Goal: Transaction & Acquisition: Book appointment/travel/reservation

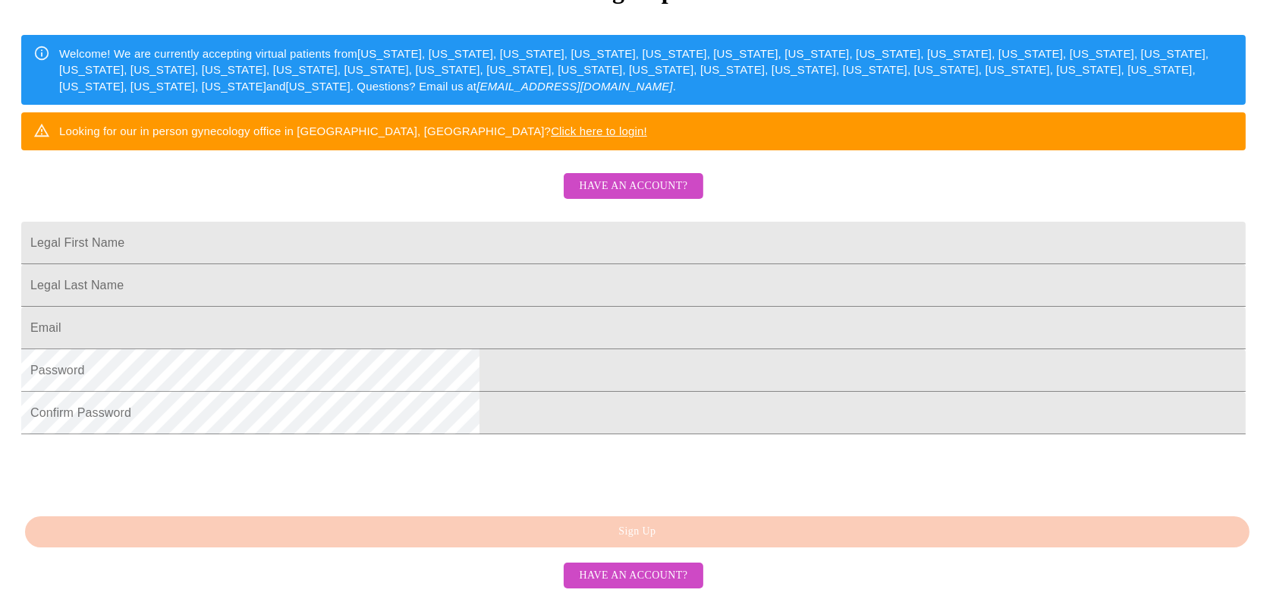
scroll to position [341, 0]
click at [514, 222] on input "Legal First Name" at bounding box center [633, 243] width 1224 height 42
type input "[PERSON_NAME]"
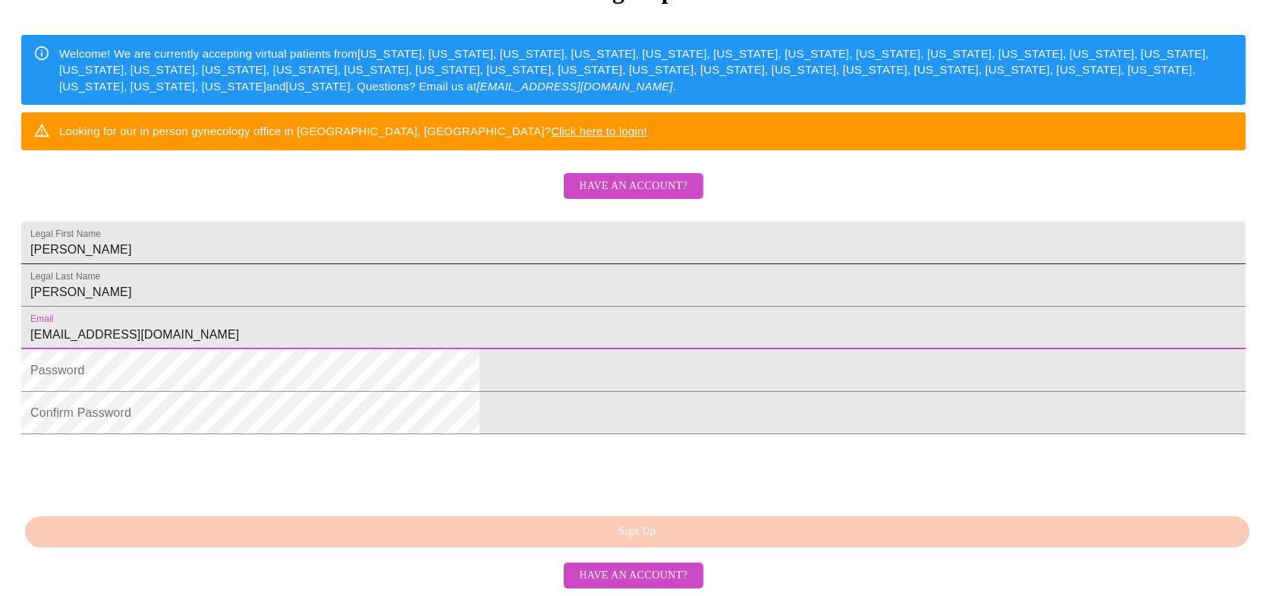
type input "[EMAIL_ADDRESS][DOMAIN_NAME]"
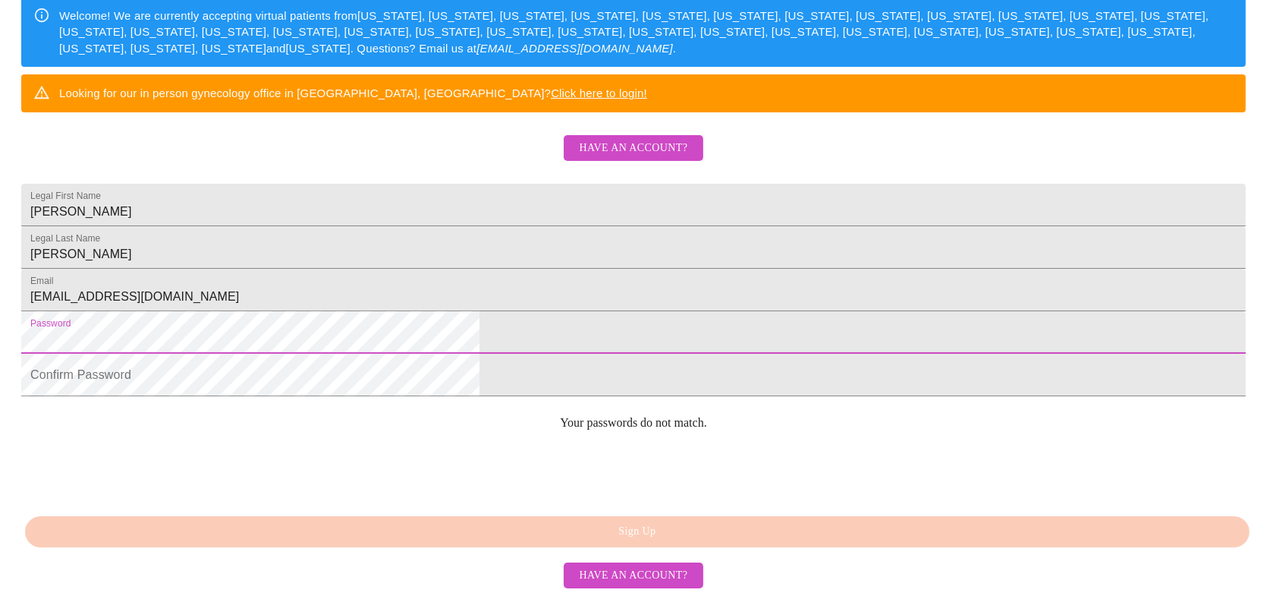
click at [335, 347] on html "MyMenopauseRx Sign Up Welcome! We are currently accepting virtual patients from…" at bounding box center [633, 100] width 1267 height 727
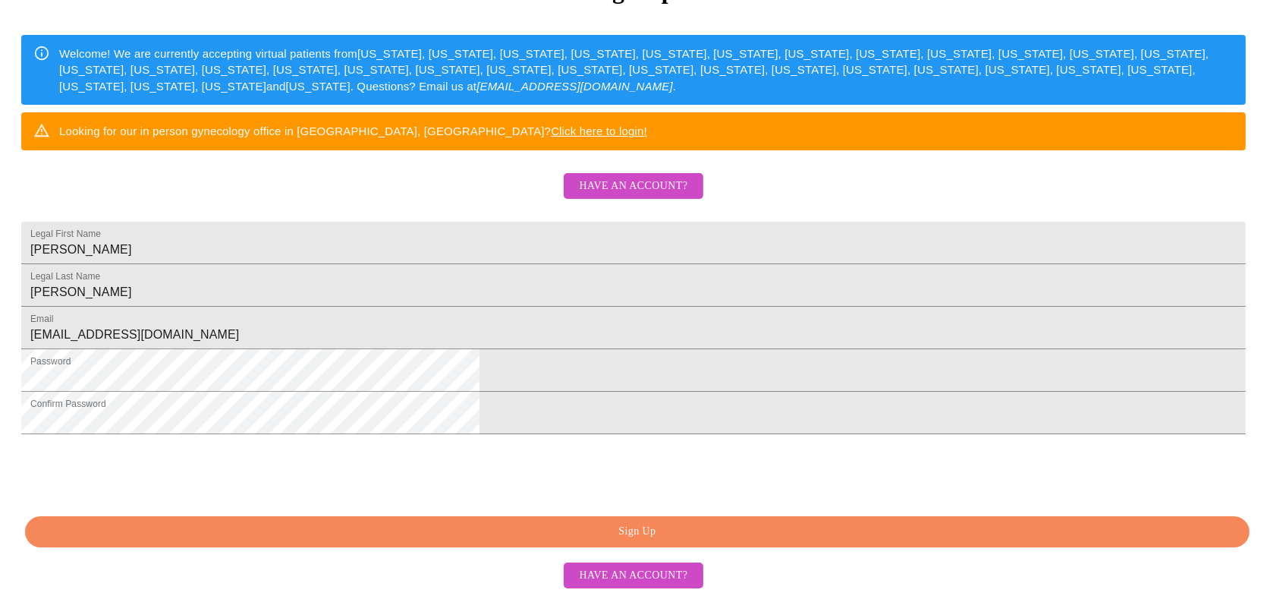
click at [529, 536] on span "Sign Up" at bounding box center [637, 531] width 1190 height 19
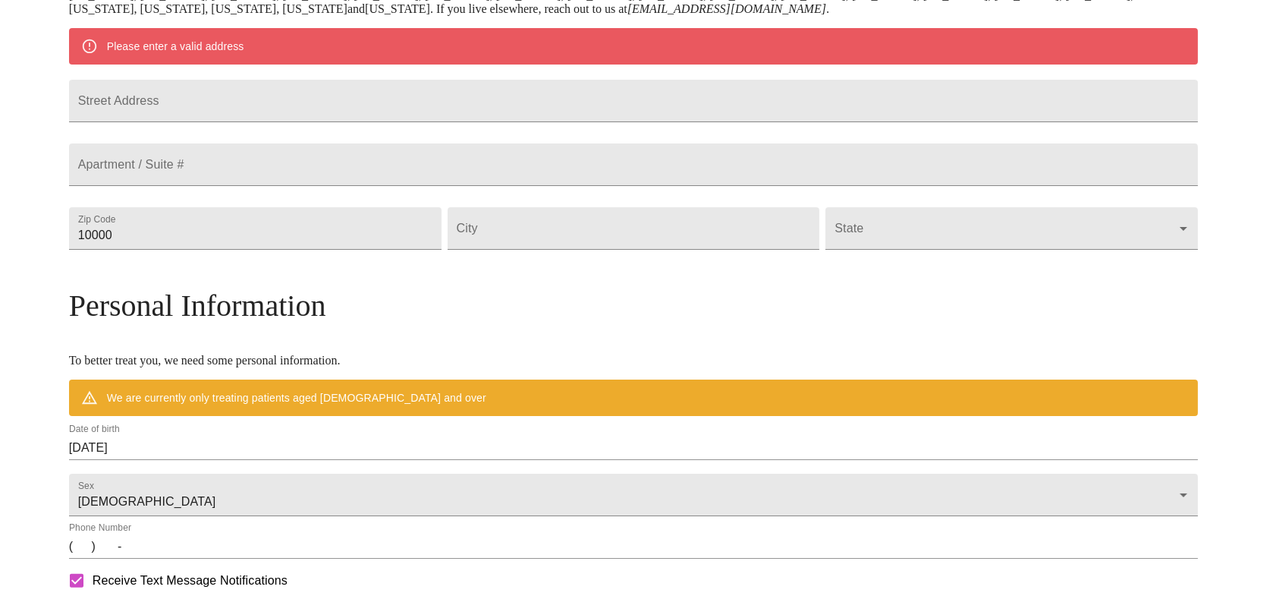
scroll to position [281, 0]
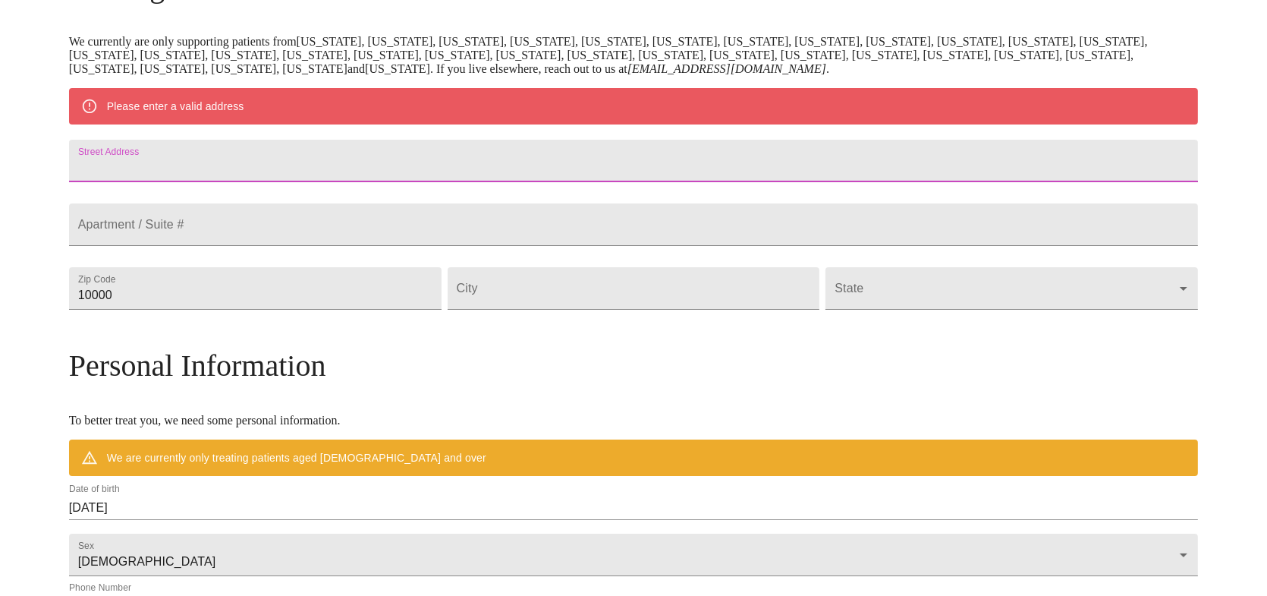
click at [338, 170] on input "Street Address" at bounding box center [634, 161] width 1130 height 42
type input "[STREET_ADDRESS]"
type input "04252"
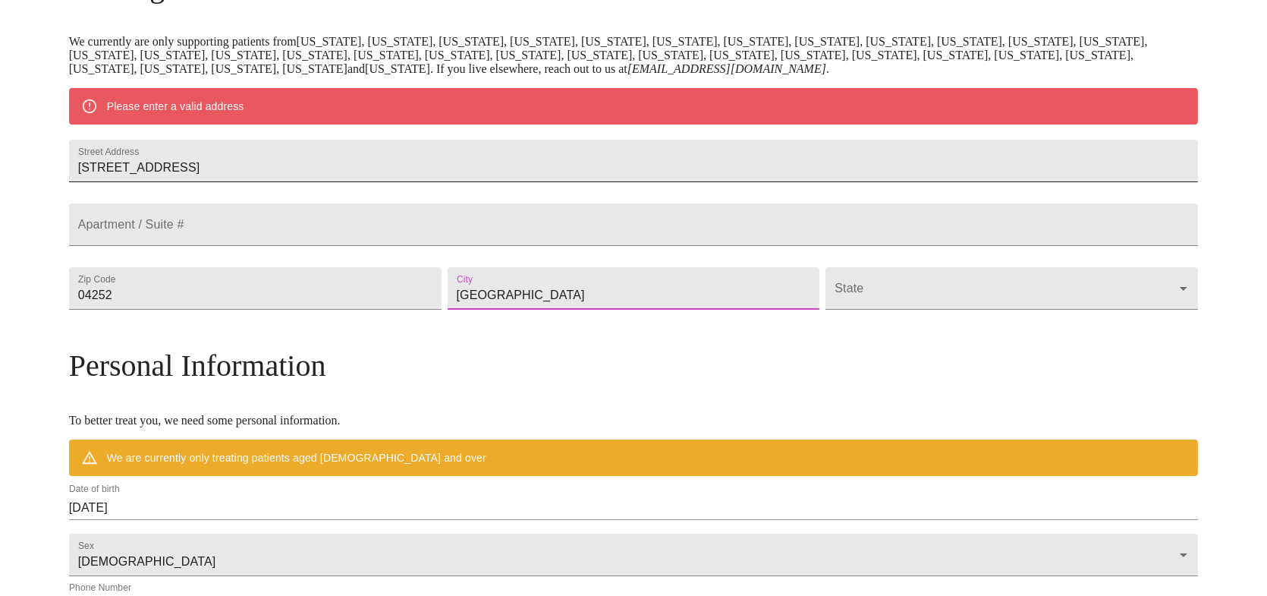
type input "[GEOGRAPHIC_DATA]"
click at [892, 323] on body "MyMenopauseRx Welcome to MyMenopauseRx Since it's your first time here, you'll …" at bounding box center [633, 316] width 1255 height 1183
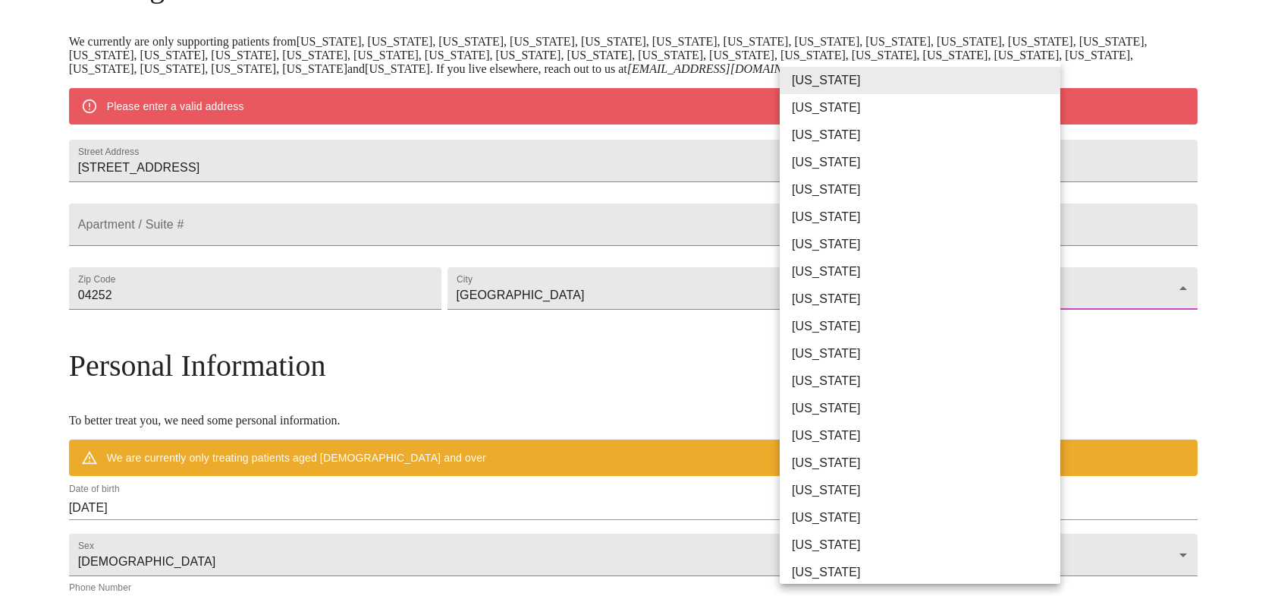
click at [823, 574] on li "[US_STATE]" at bounding box center [926, 571] width 292 height 27
type input "[US_STATE]"
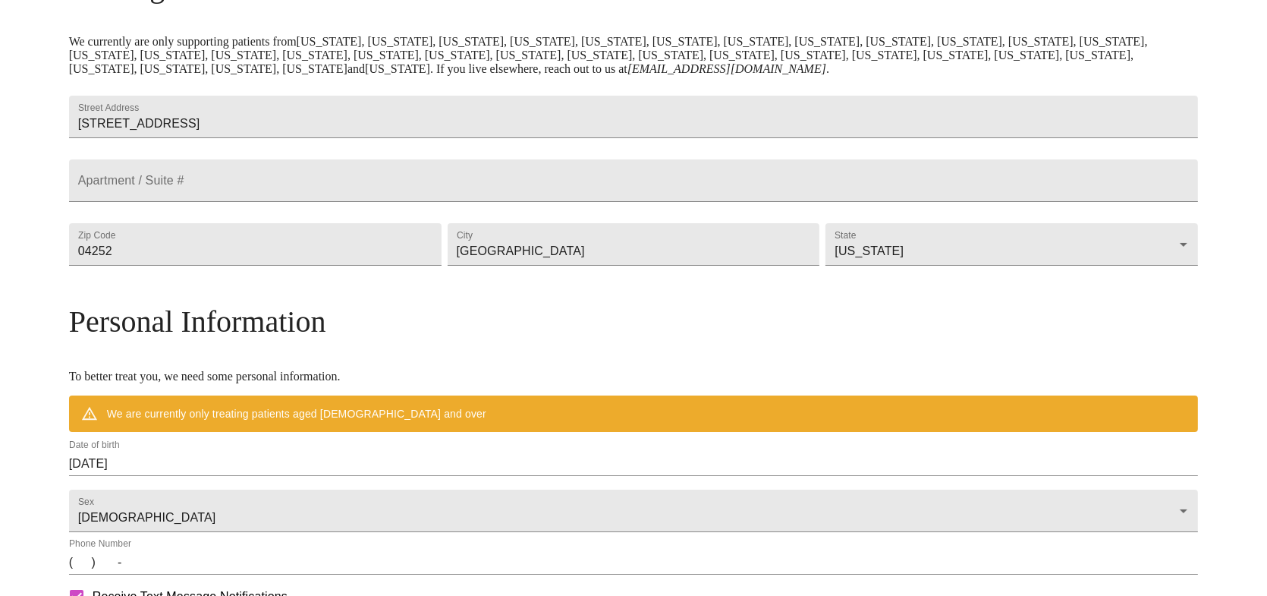
click at [162, 455] on div "MyMenopauseRx Welcome to MyMenopauseRx Since it's your first time here, you'll …" at bounding box center [634, 294] width 1130 height 1139
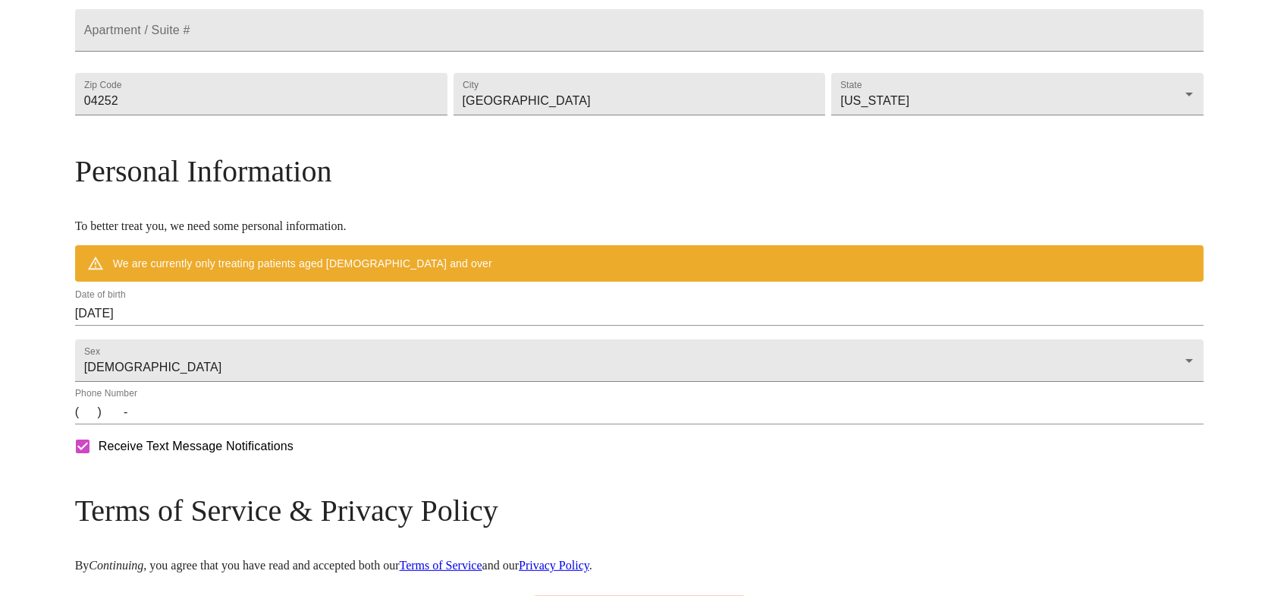
scroll to position [433, 0]
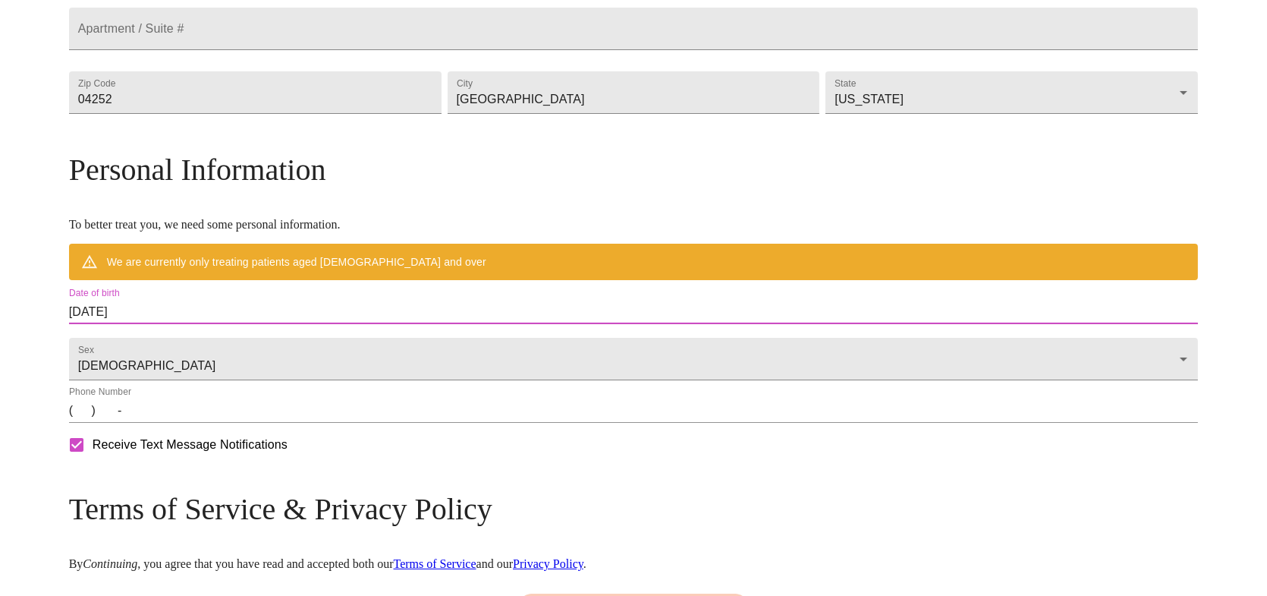
drag, startPoint x: 273, startPoint y: 341, endPoint x: 135, endPoint y: 347, distance: 138.2
click at [135, 347] on div "MyMenopauseRx Welcome to MyMenopauseRx Since it's your first time here, you'll …" at bounding box center [634, 142] width 1130 height 1139
click at [276, 324] on input "[DATE]" at bounding box center [634, 312] width 1130 height 24
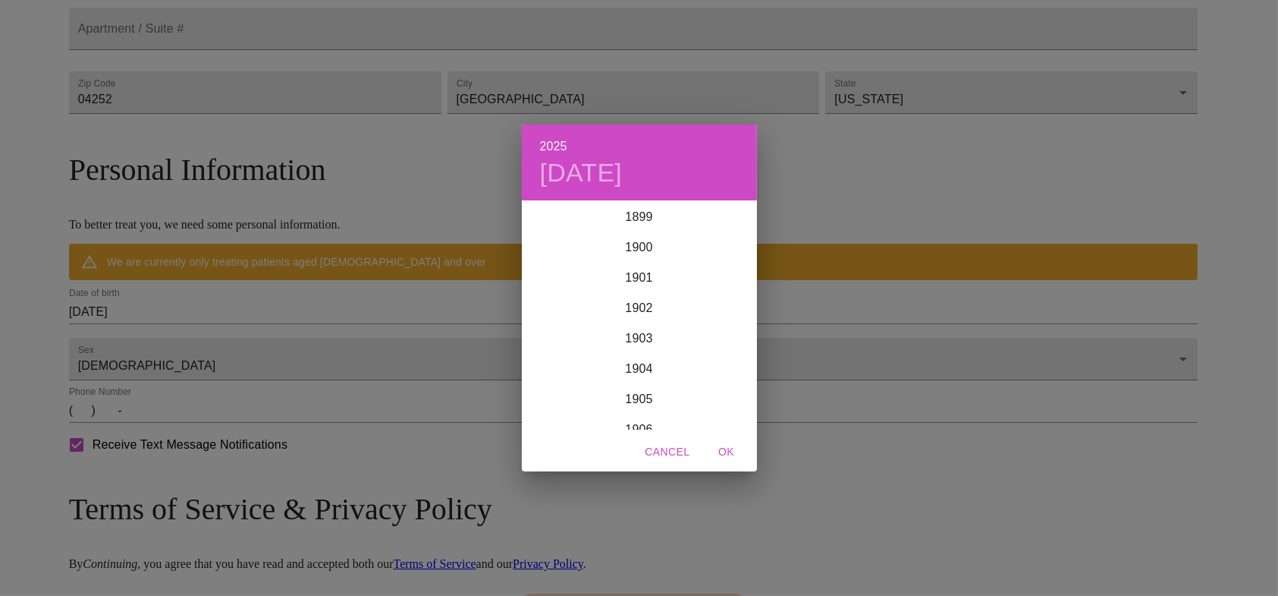
click at [258, 347] on div "2025 [DATE] 1900 1901 1902 1903 1904 1905 1906 1907 1908 1909 1910 1911 1912 19…" at bounding box center [639, 298] width 1278 height 596
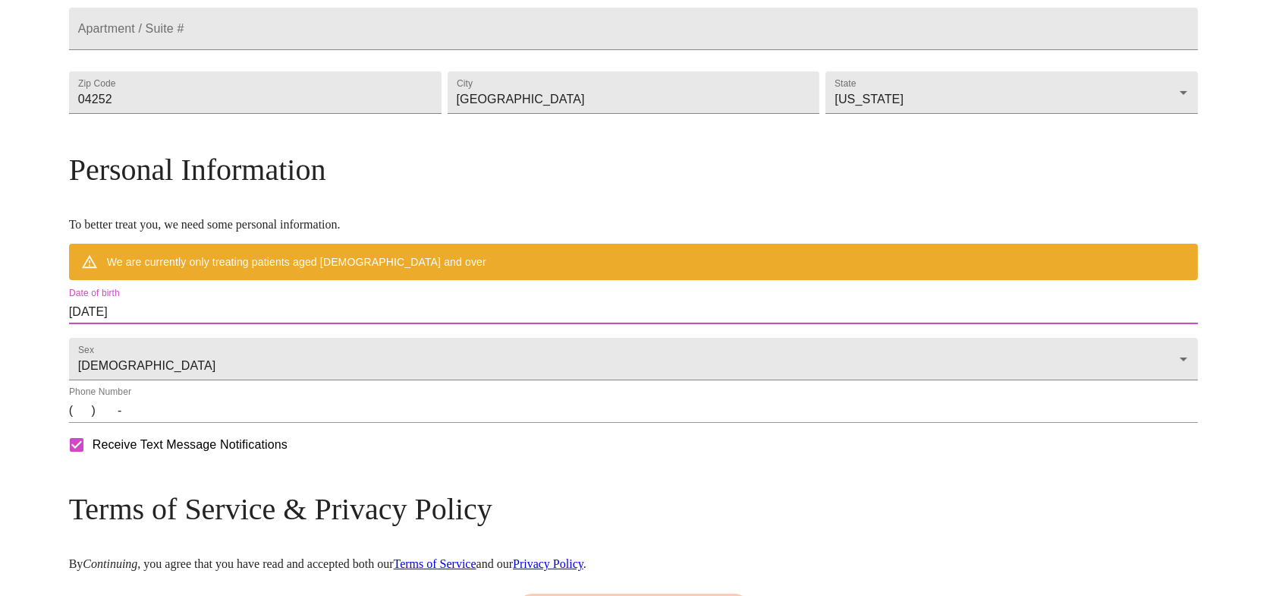
click at [216, 324] on input "[DATE]" at bounding box center [634, 312] width 1130 height 24
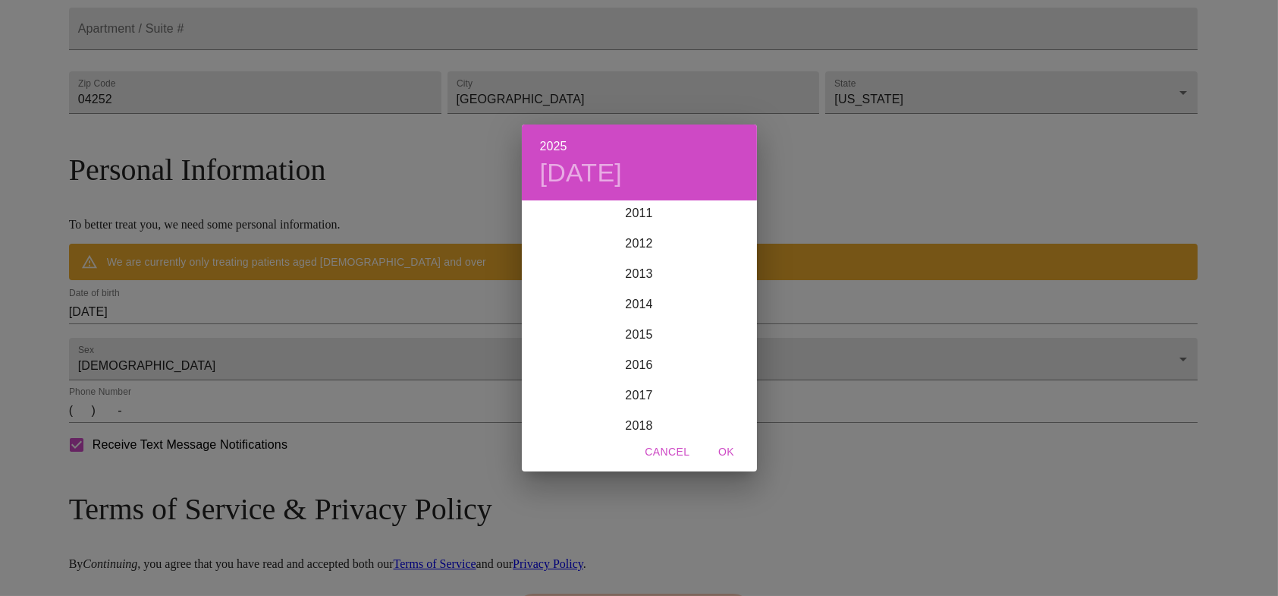
scroll to position [3125, 0]
click at [312, 344] on div "2025 [DATE] 1900 1901 1902 1903 1904 1905 1906 1907 1908 1909 1910 1911 1912 19…" at bounding box center [639, 298] width 1278 height 596
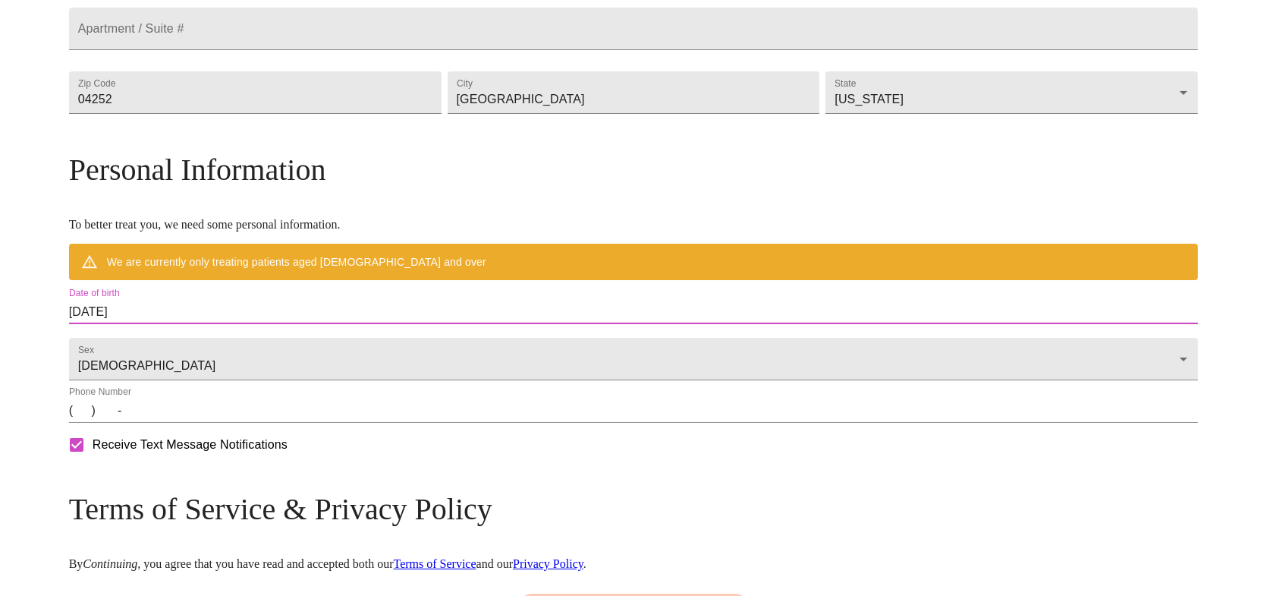
click at [221, 324] on input "[DATE]" at bounding box center [634, 312] width 1130 height 24
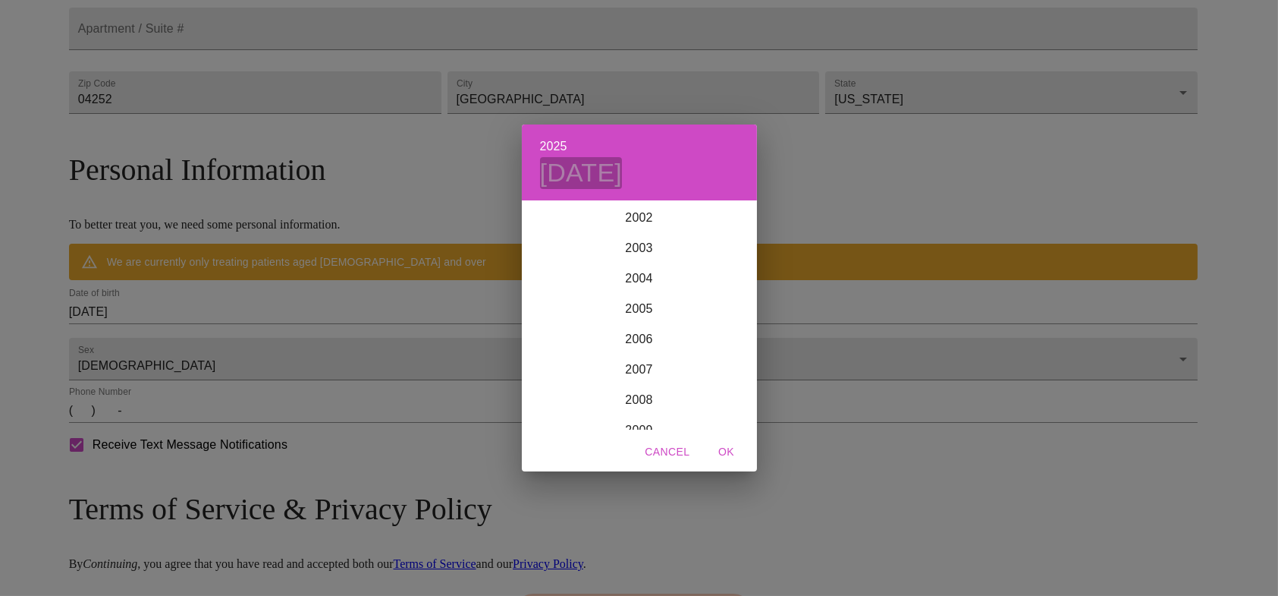
click at [577, 171] on h4 "[DATE]" at bounding box center [581, 173] width 83 height 32
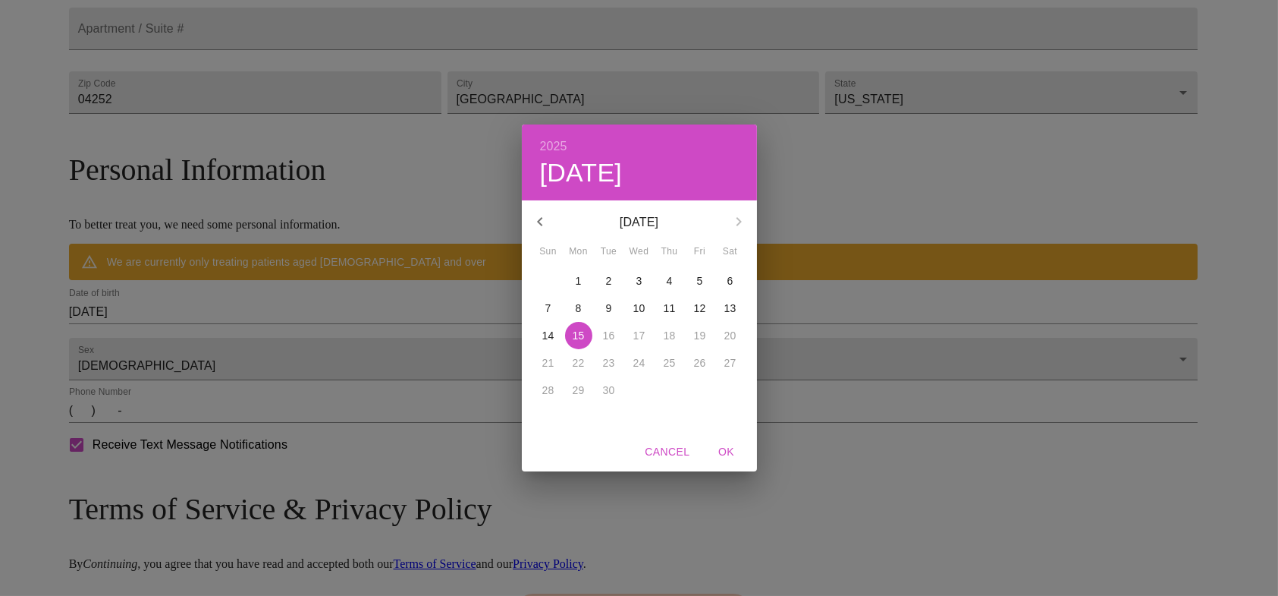
click at [626, 221] on p "[DATE]" at bounding box center [639, 222] width 162 height 18
click at [558, 140] on h6 "2025" at bounding box center [553, 146] width 27 height 21
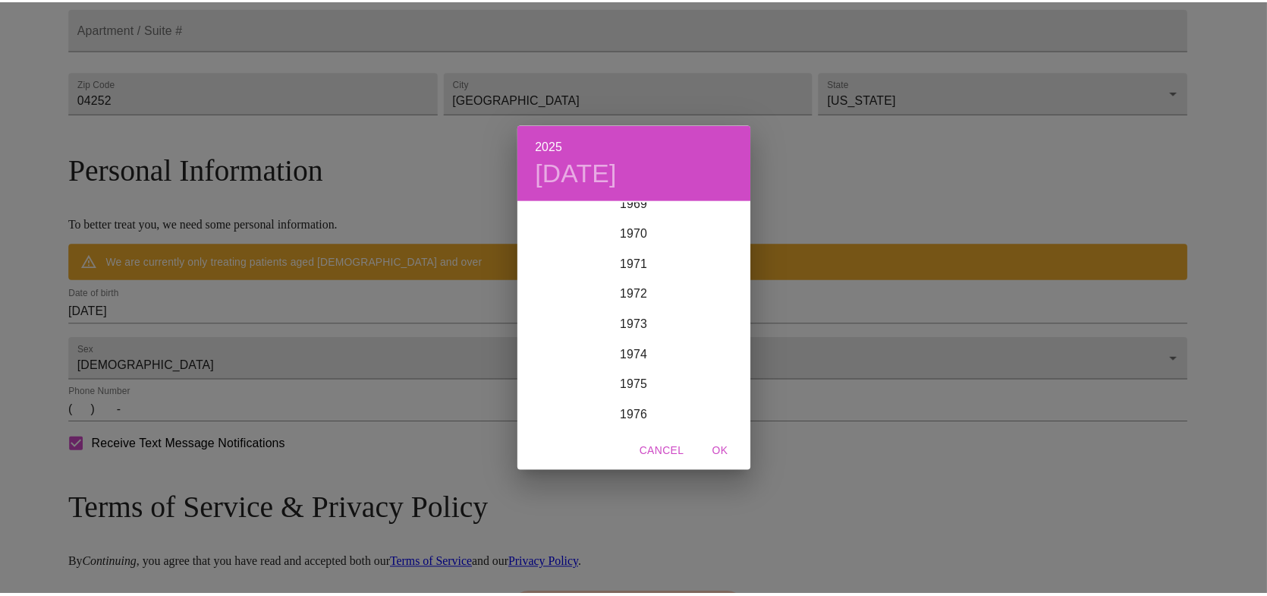
scroll to position [2139, 0]
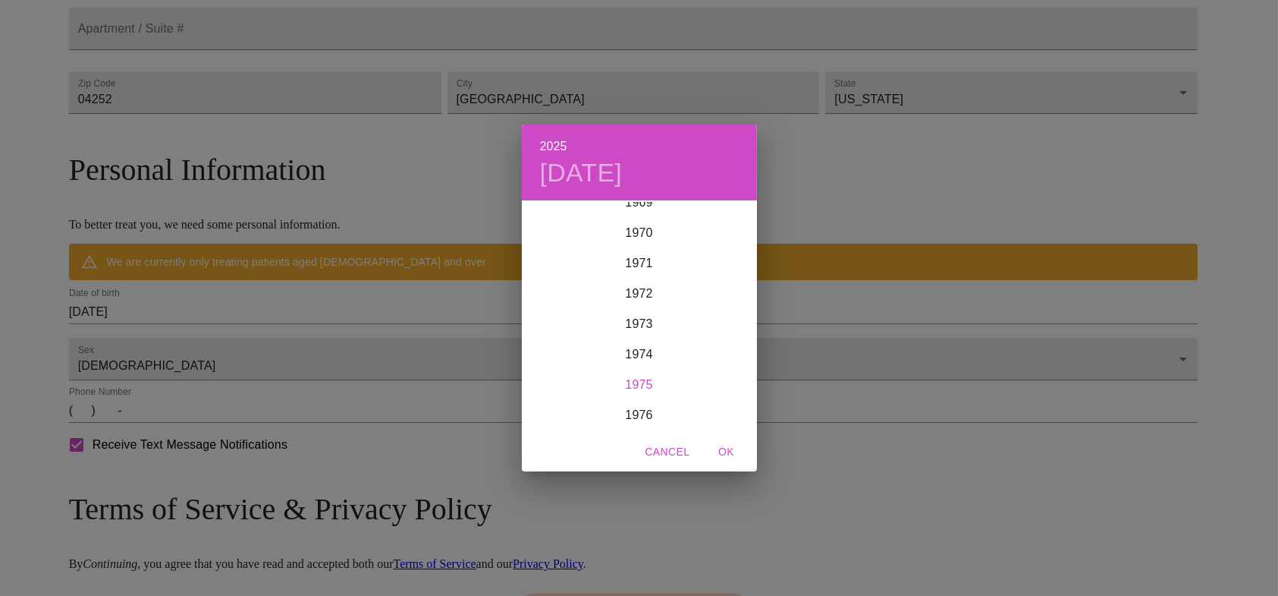
click at [631, 376] on div "1975" at bounding box center [639, 384] width 235 height 30
click at [719, 226] on div "Mar" at bounding box center [717, 230] width 78 height 57
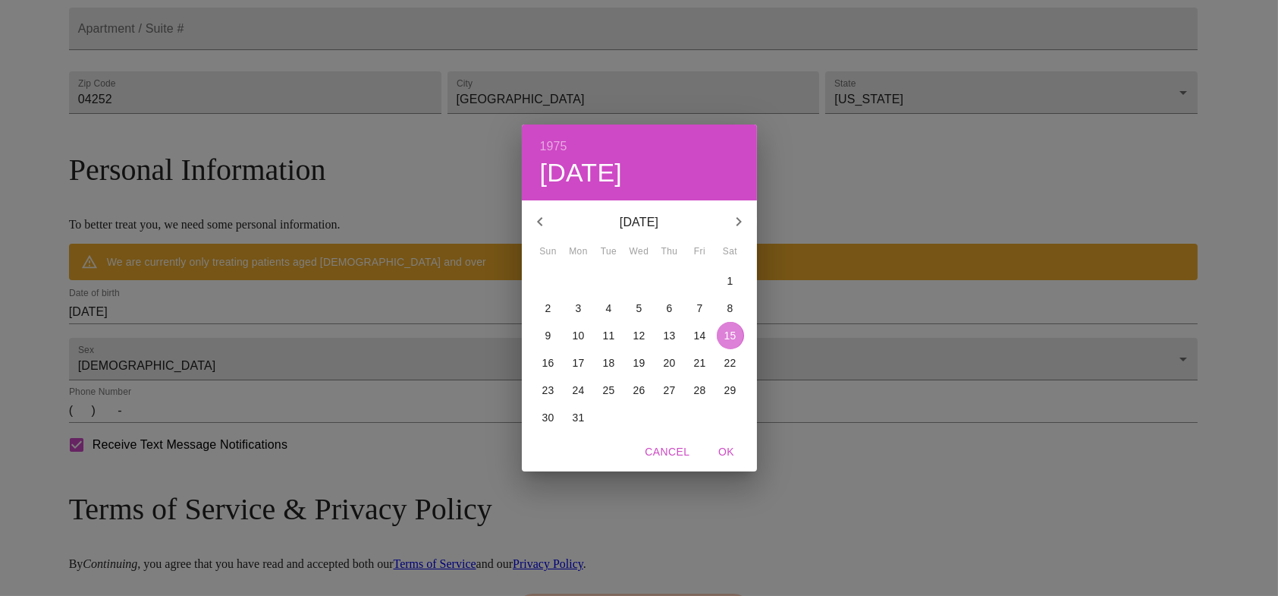
click at [731, 341] on p "15" at bounding box center [730, 335] width 12 height 15
click at [731, 451] on span "OK" at bounding box center [727, 451] width 36 height 19
type input "[DATE]"
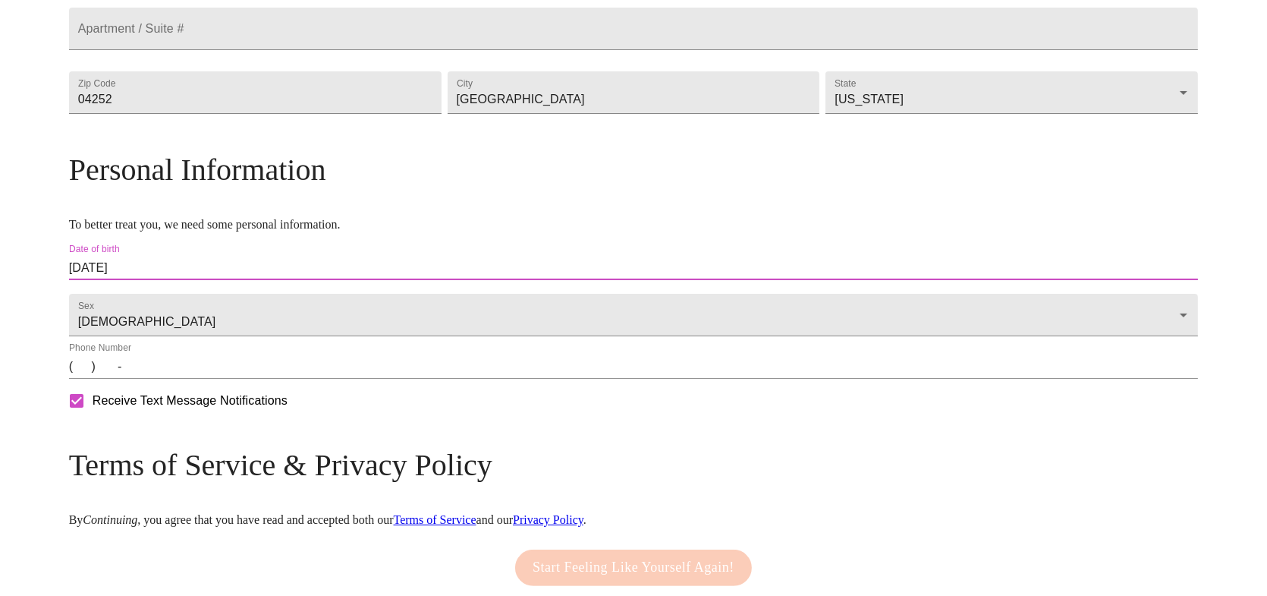
click at [205, 382] on div "Phone Number (   )    -" at bounding box center [634, 360] width 1136 height 42
click at [211, 379] on input "(   )    -" at bounding box center [634, 366] width 1130 height 24
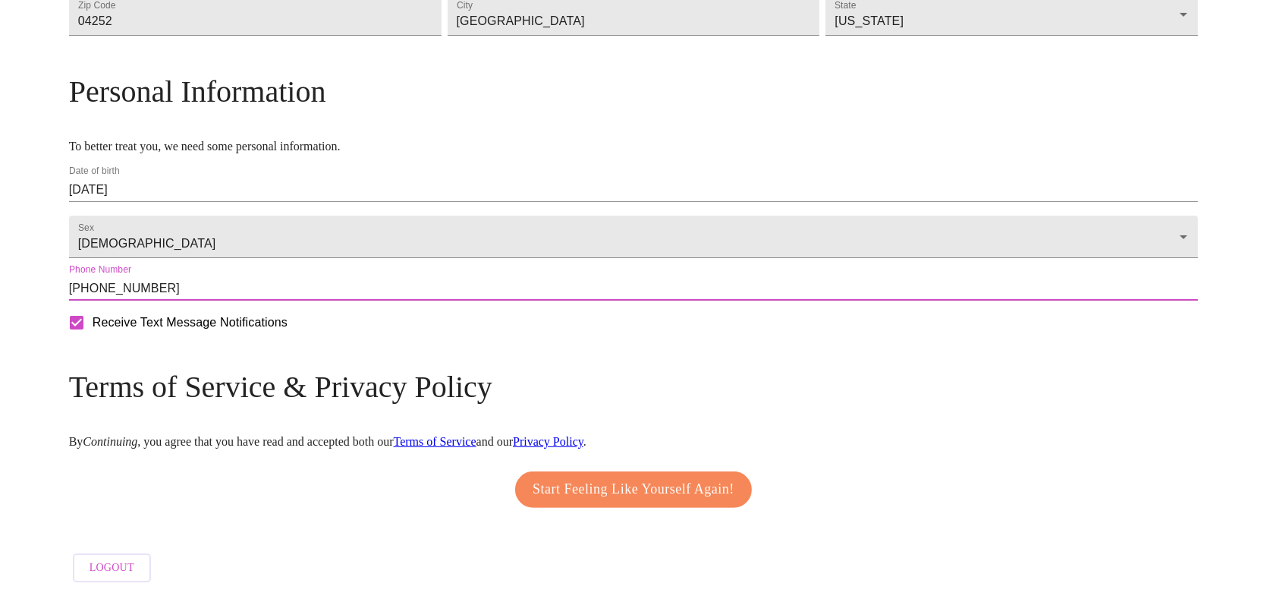
scroll to position [552, 0]
type input "[PHONE_NUMBER]"
click at [604, 494] on button "Start Feeling Like Yourself Again!" at bounding box center [633, 489] width 237 height 36
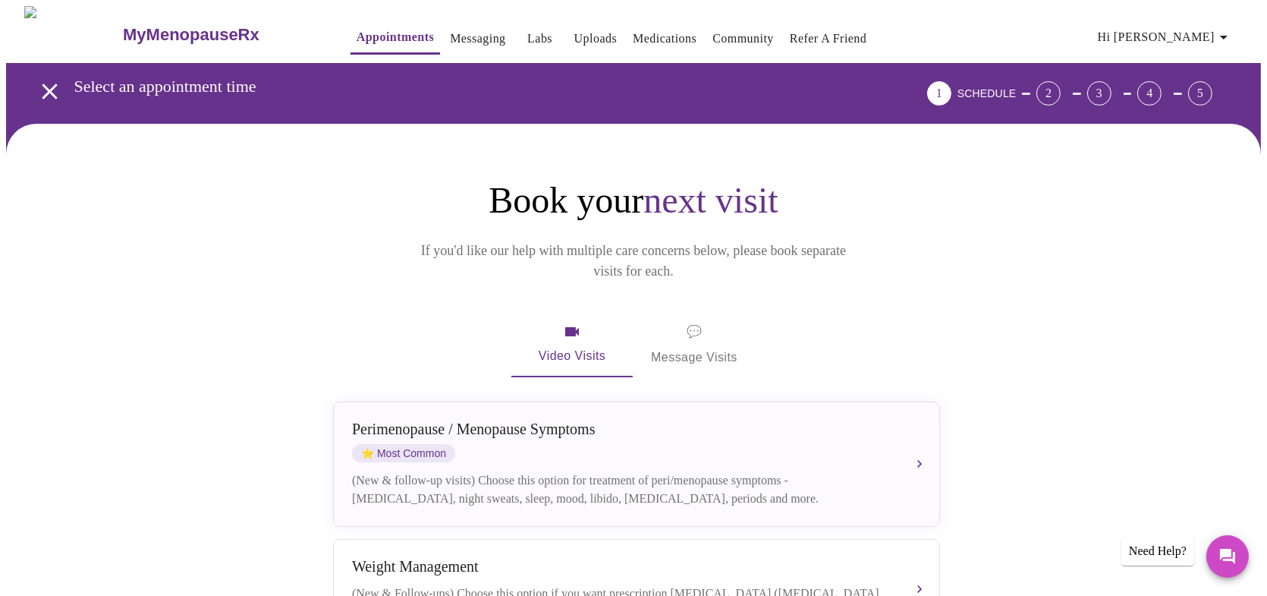
click at [699, 326] on span "💬 Message Visits" at bounding box center [694, 344] width 86 height 47
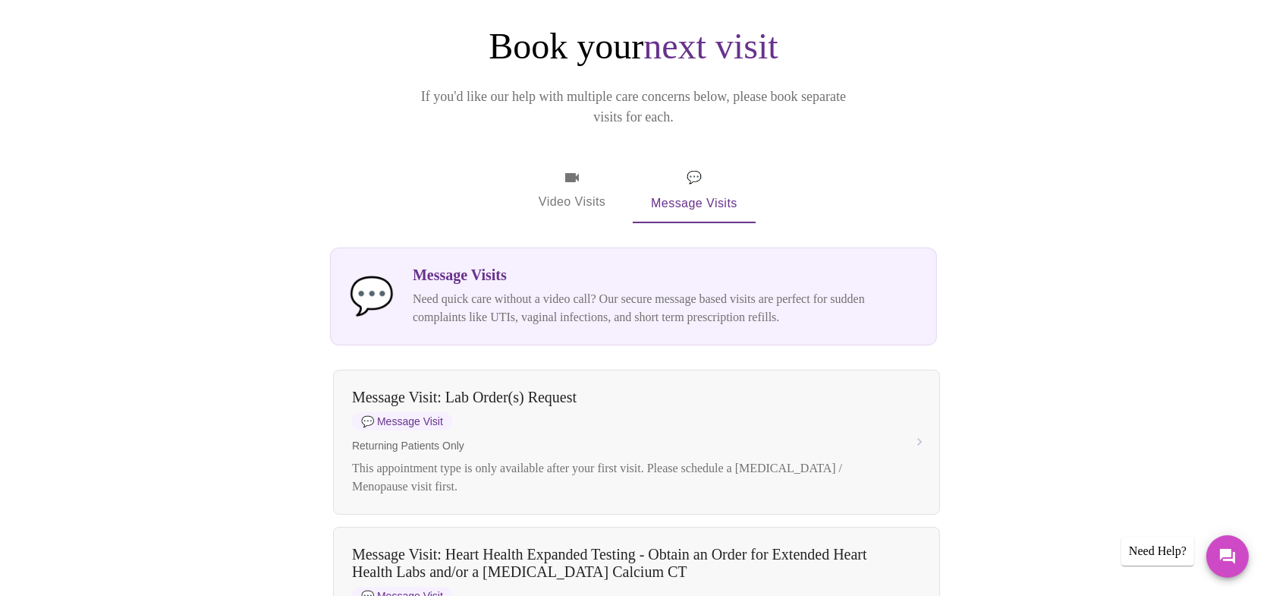
scroll to position [152, 0]
click at [565, 171] on span "Video Visits" at bounding box center [572, 193] width 85 height 44
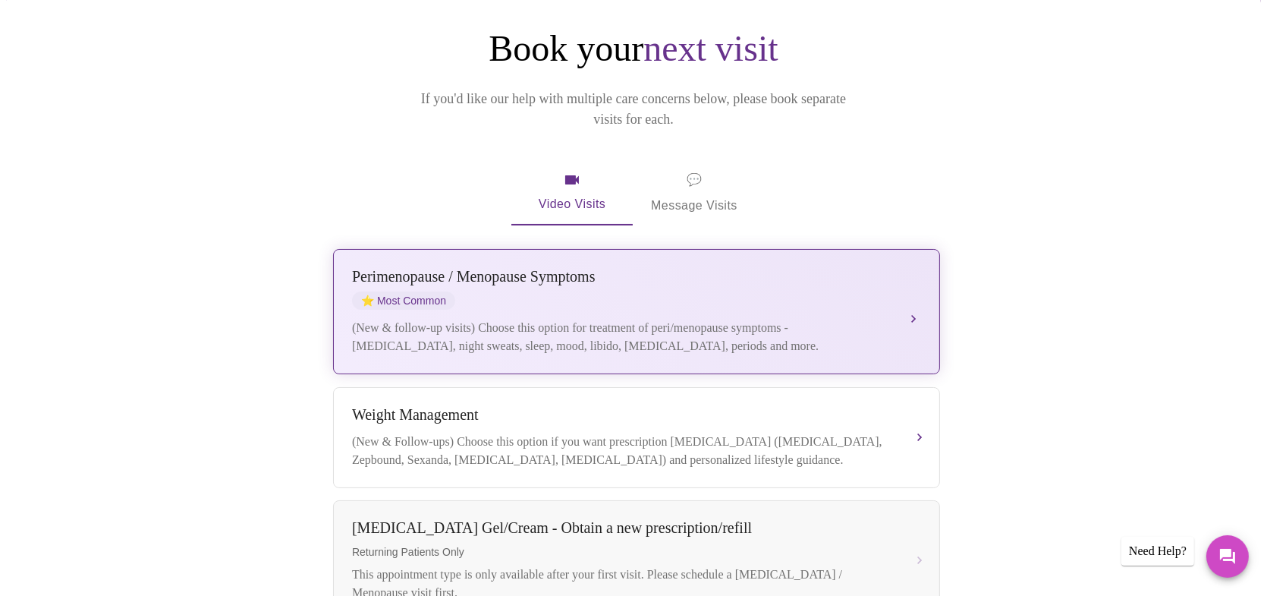
click at [899, 278] on div "[MEDICAL_DATA] / Menopause Symptoms ⭐ Most Common (New & follow-up visits) Choo…" at bounding box center [636, 311] width 569 height 87
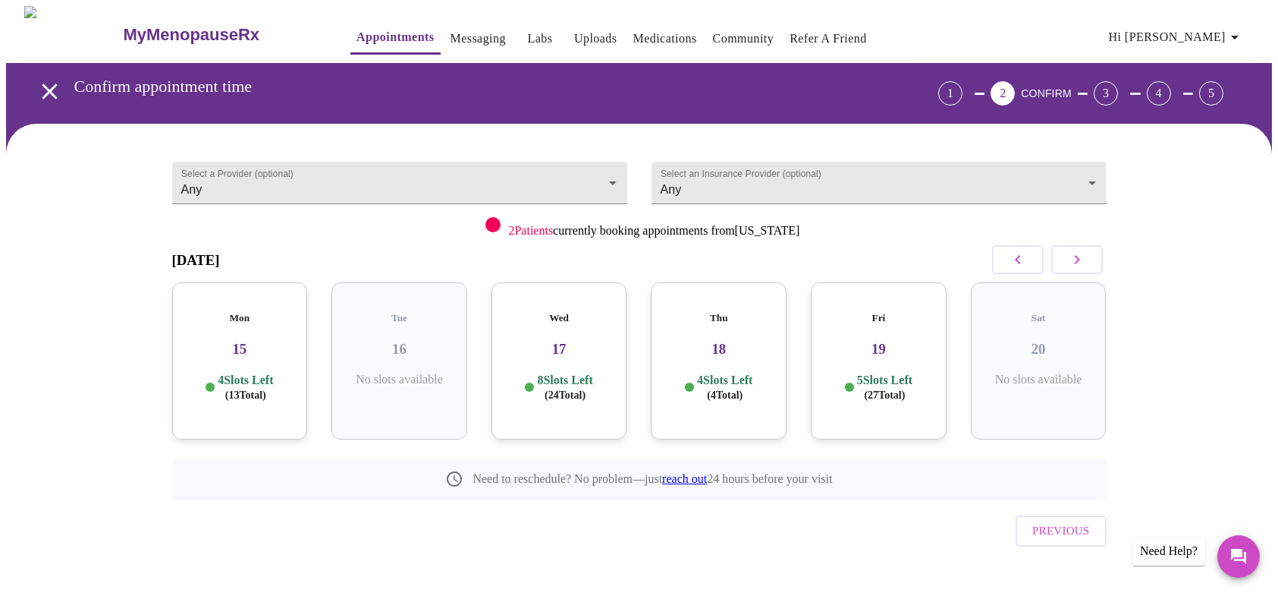
click at [234, 372] on p "4 Slots Left ( 13 Total)" at bounding box center [245, 387] width 55 height 30
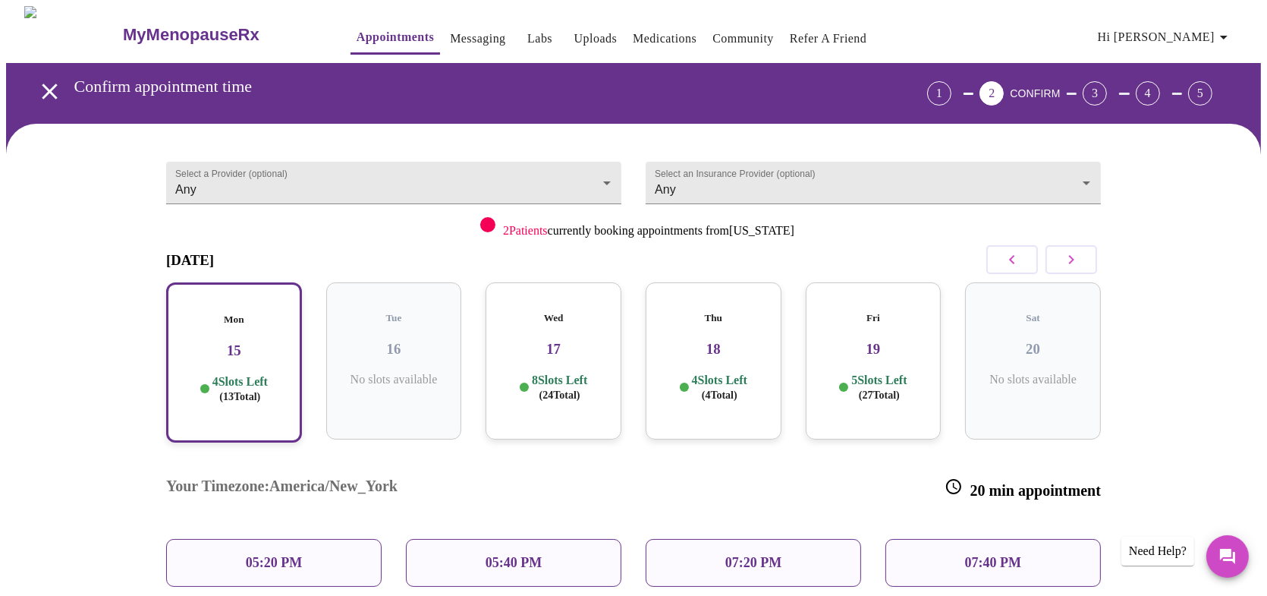
scroll to position [76, 0]
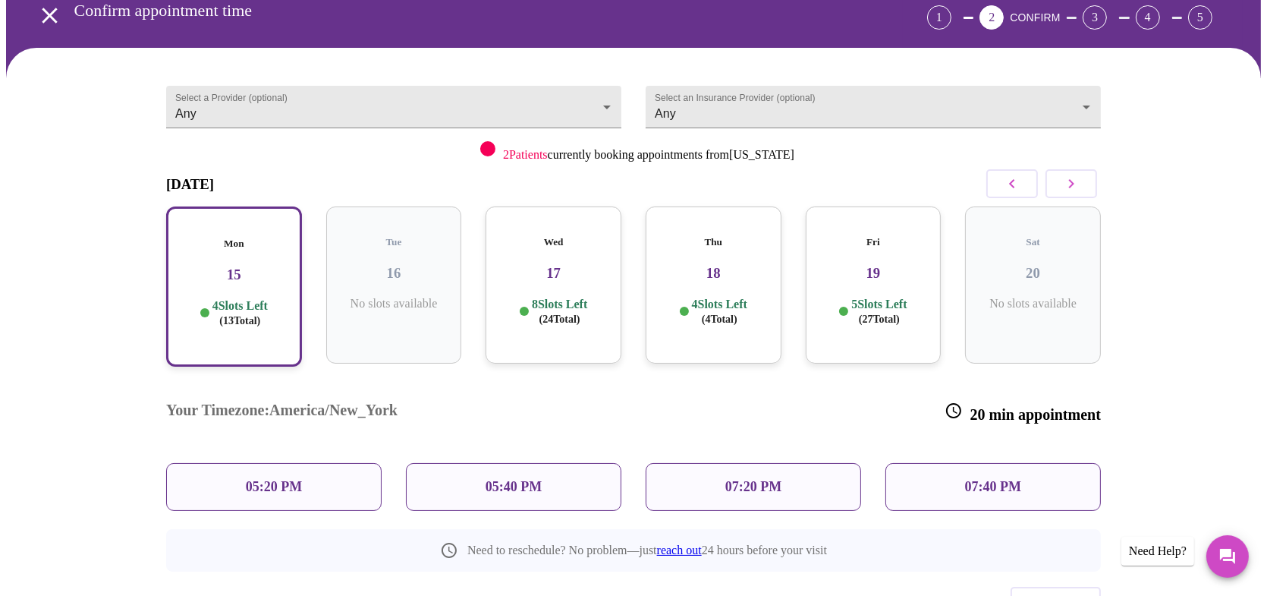
click at [738, 479] on p "07:20 PM" at bounding box center [753, 487] width 56 height 16
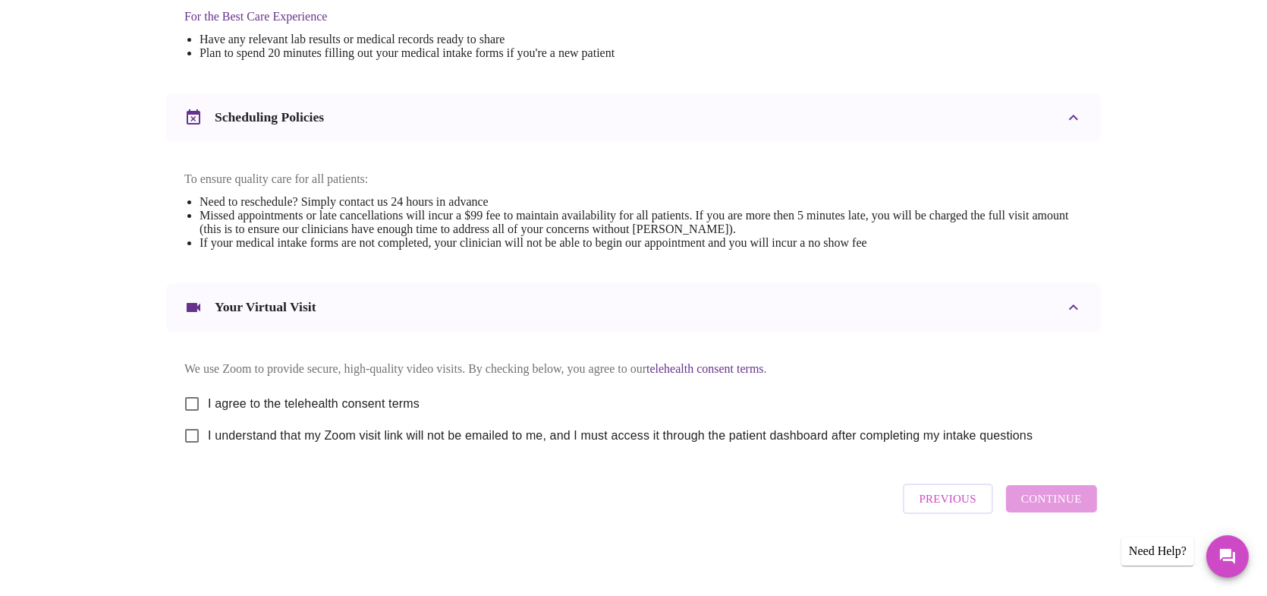
scroll to position [503, 0]
click at [190, 401] on input "I agree to the telehealth consent terms" at bounding box center [192, 404] width 32 height 32
checkbox input "true"
click at [185, 442] on input "I understand that my Zoom visit link will not be emailed to me, and I must acce…" at bounding box center [192, 436] width 32 height 32
checkbox input "true"
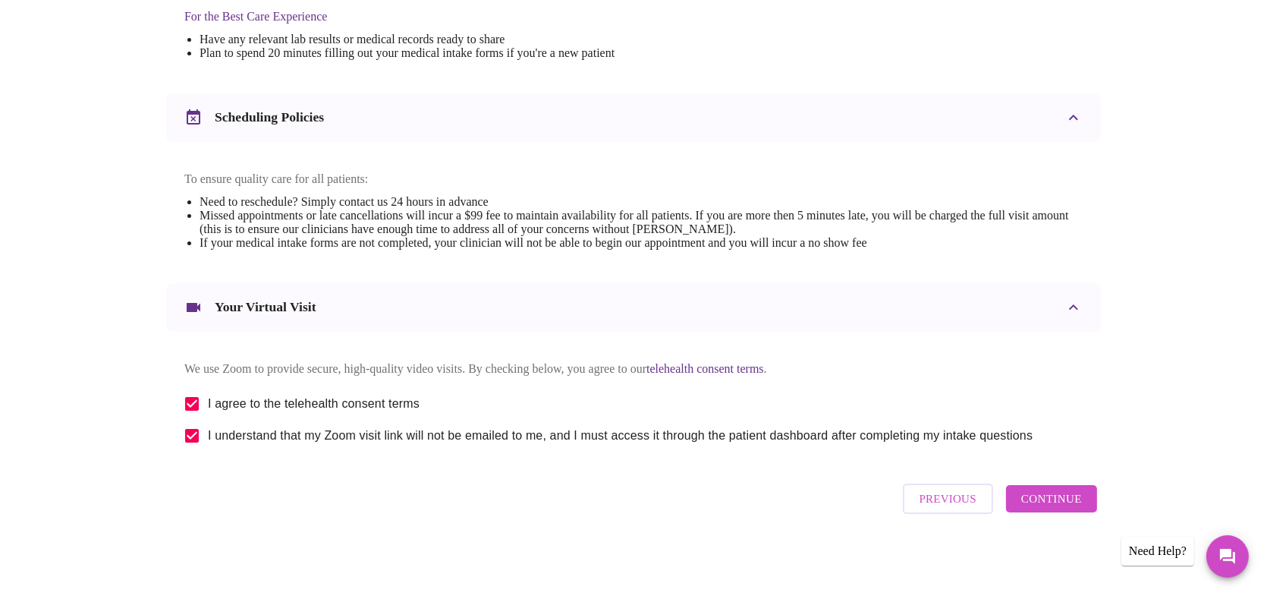
click at [1045, 502] on span "Continue" at bounding box center [1051, 499] width 61 height 20
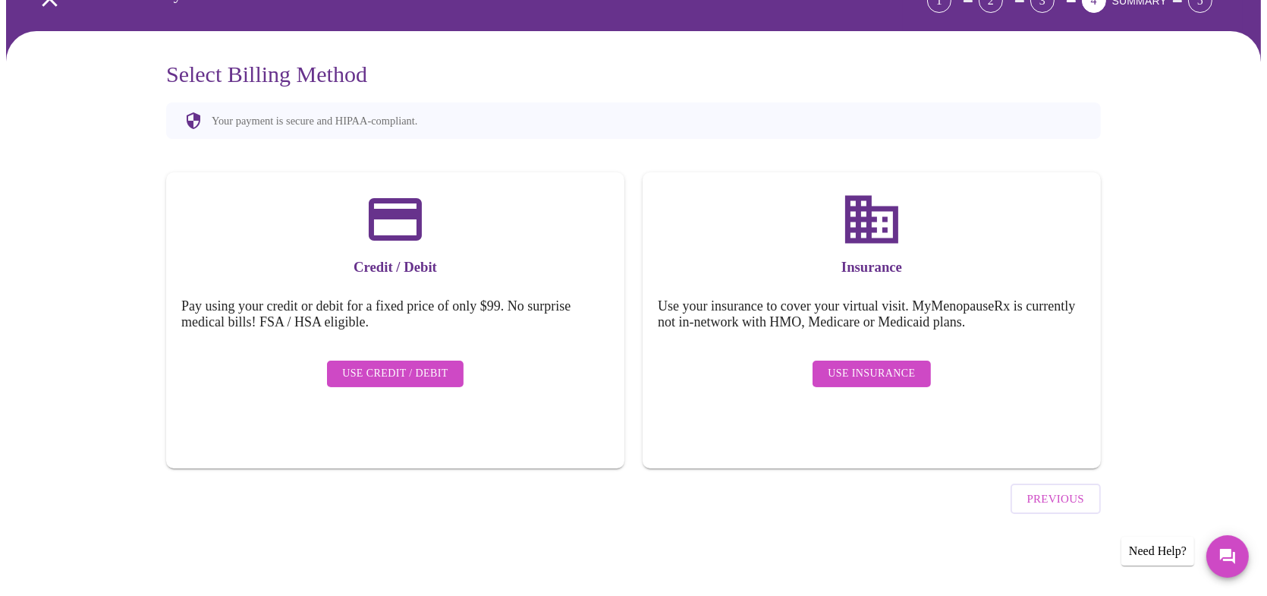
scroll to position [49, 0]
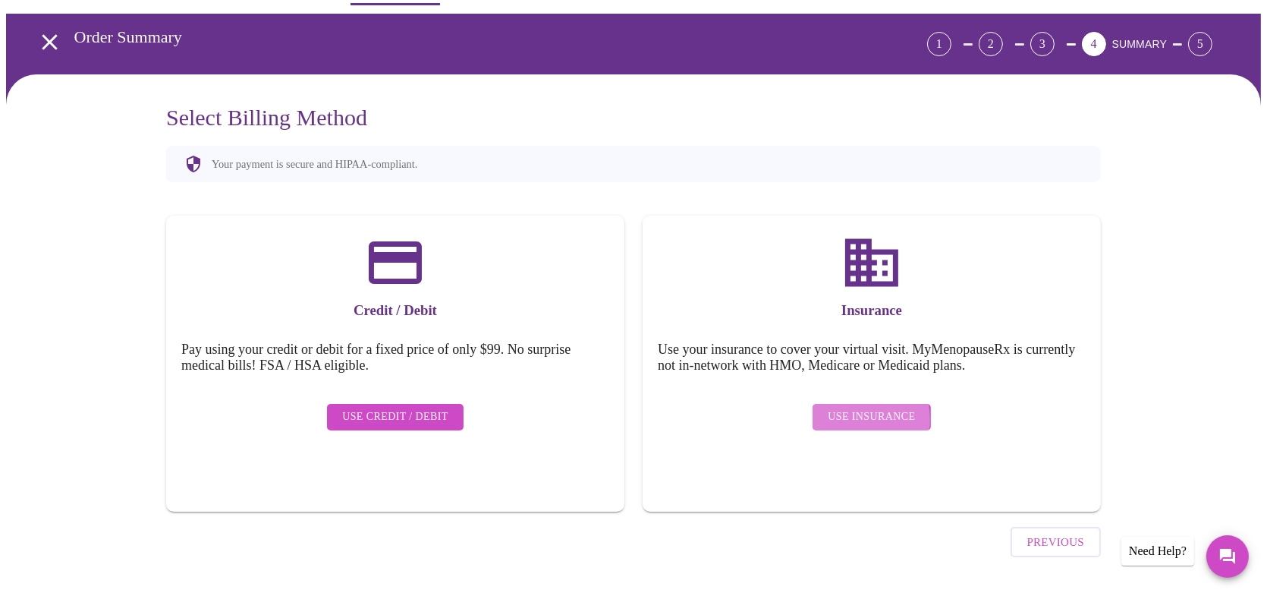
click at [847, 407] on span "Use Insurance" at bounding box center [871, 416] width 87 height 19
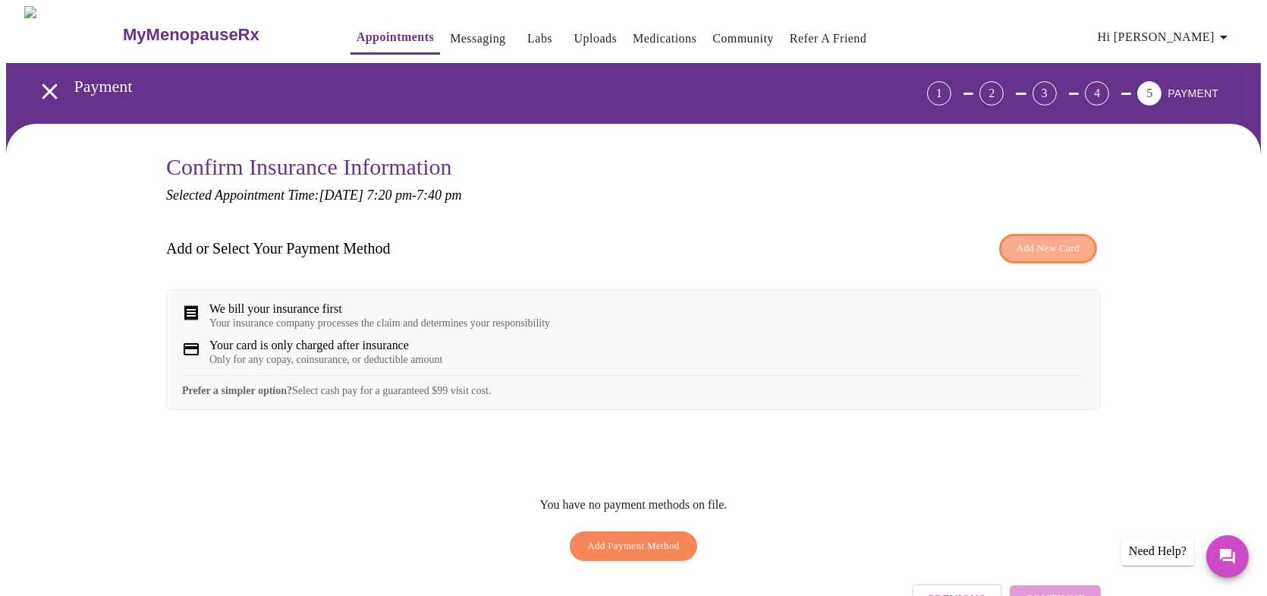
click at [1071, 247] on span "Add New Card" at bounding box center [1048, 248] width 63 height 17
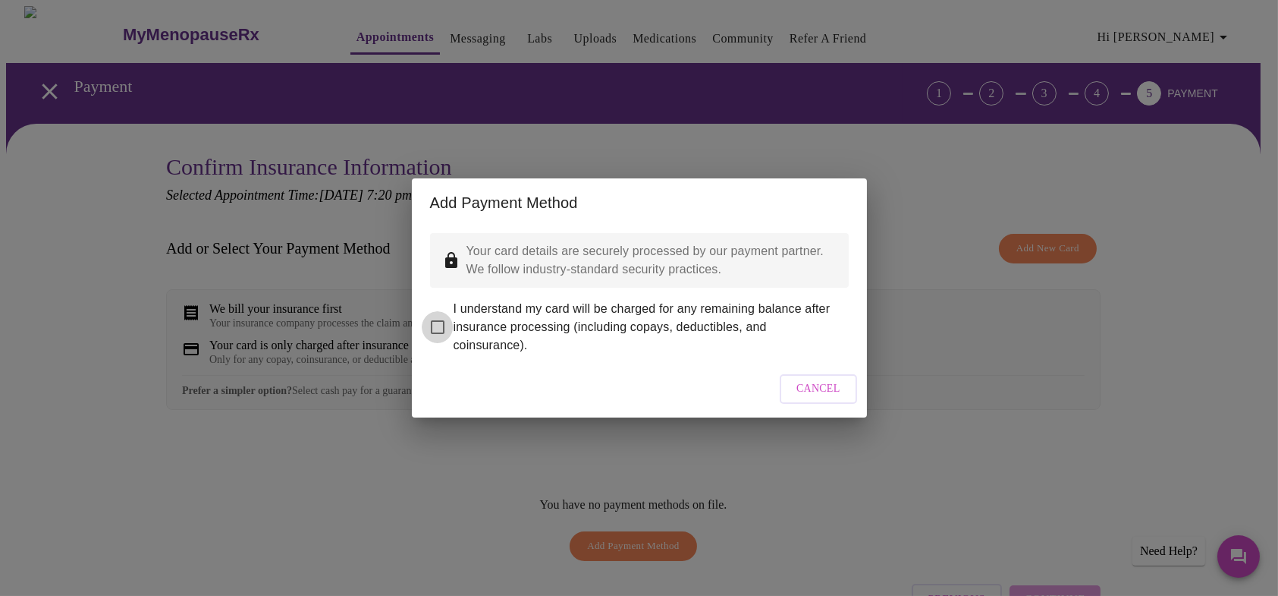
click at [438, 320] on input "I understand my card will be charged for any remaining balance after insurance …" at bounding box center [438, 327] width 32 height 32
checkbox input "true"
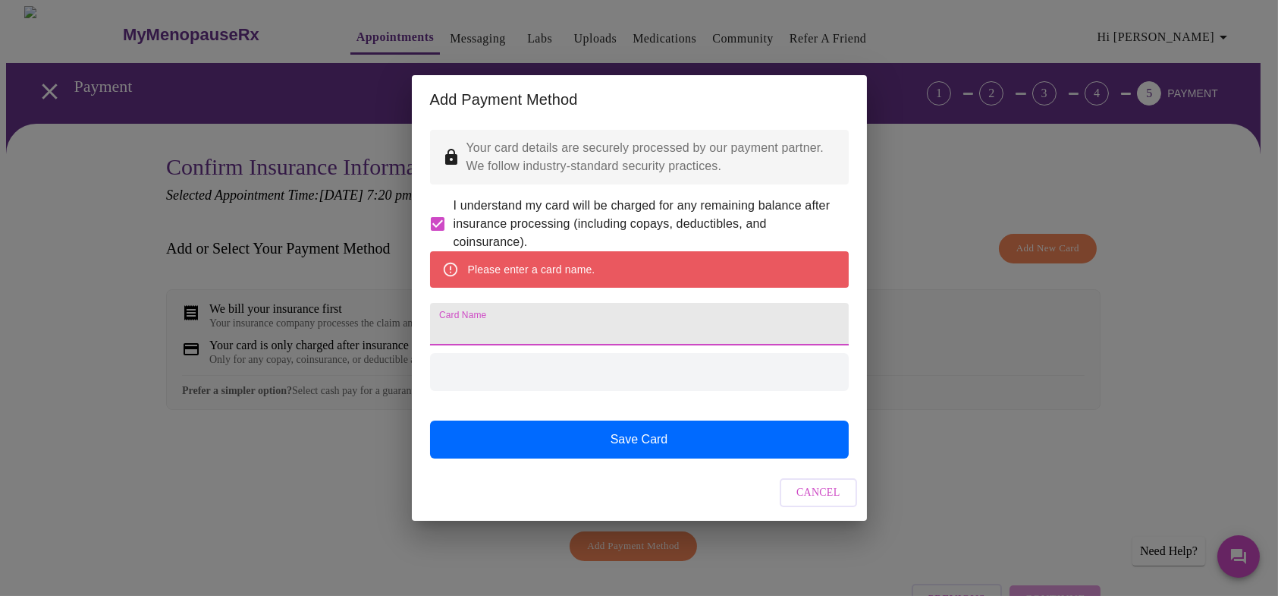
click at [544, 332] on input "Card Name" at bounding box center [639, 324] width 419 height 42
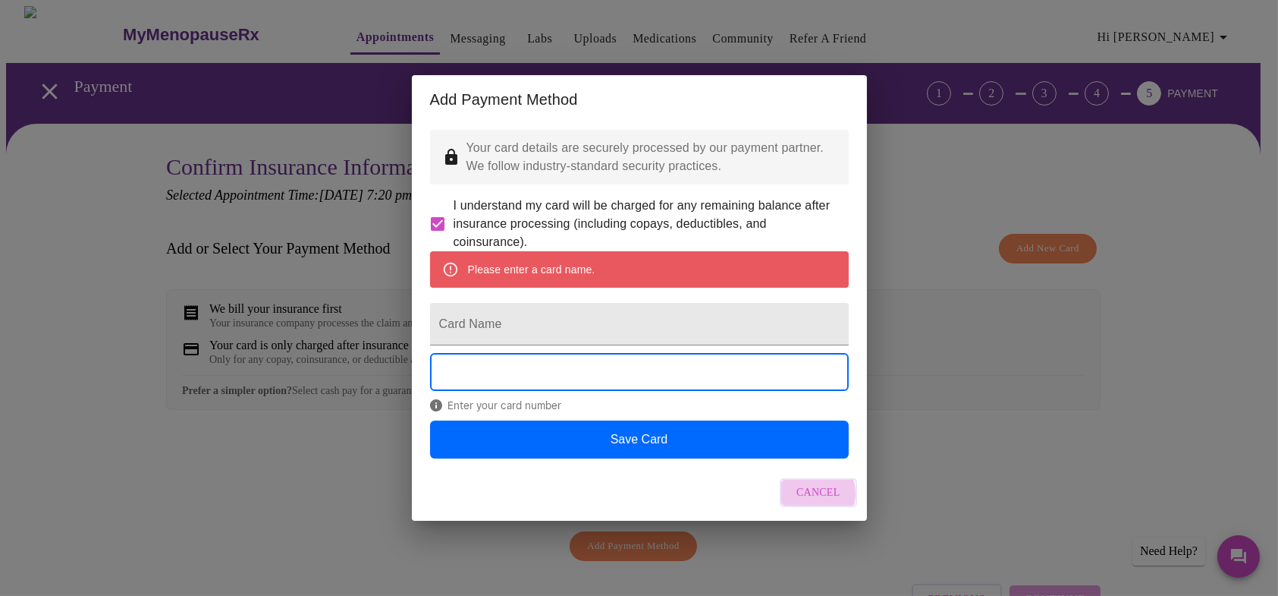
click at [808, 502] on span "Cancel" at bounding box center [819, 492] width 44 height 19
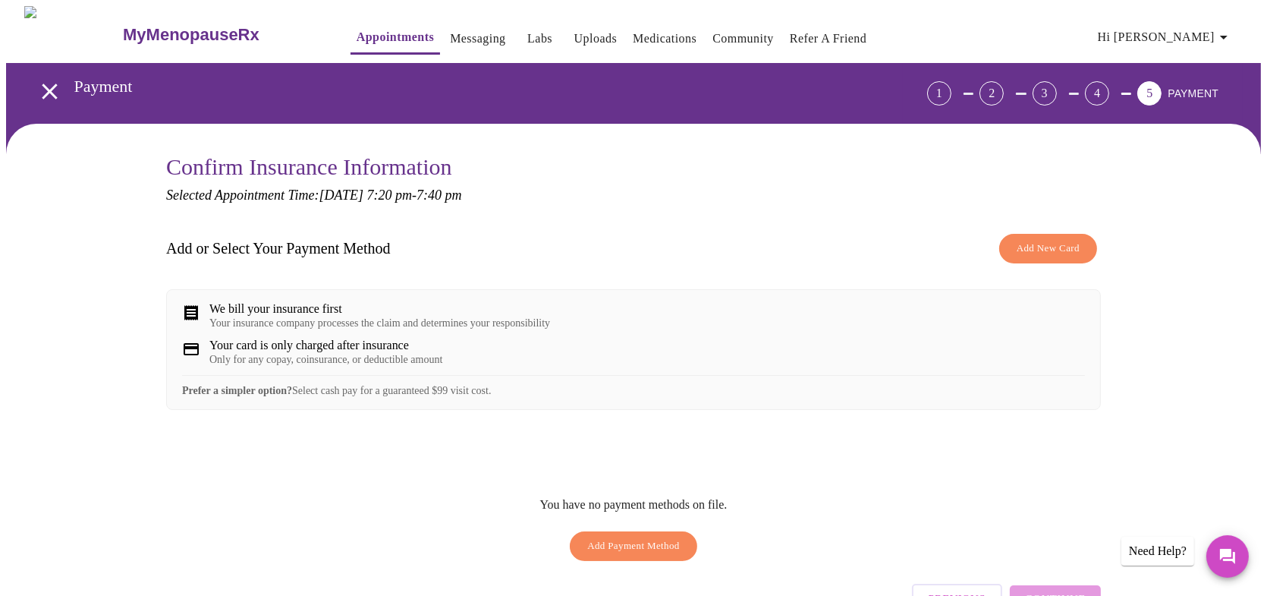
click at [371, 157] on h3 "Confirm Insurance Information" at bounding box center [633, 167] width 935 height 26
click at [324, 319] on div "Your insurance company processes the claim and determines your responsibility" at bounding box center [379, 323] width 341 height 12
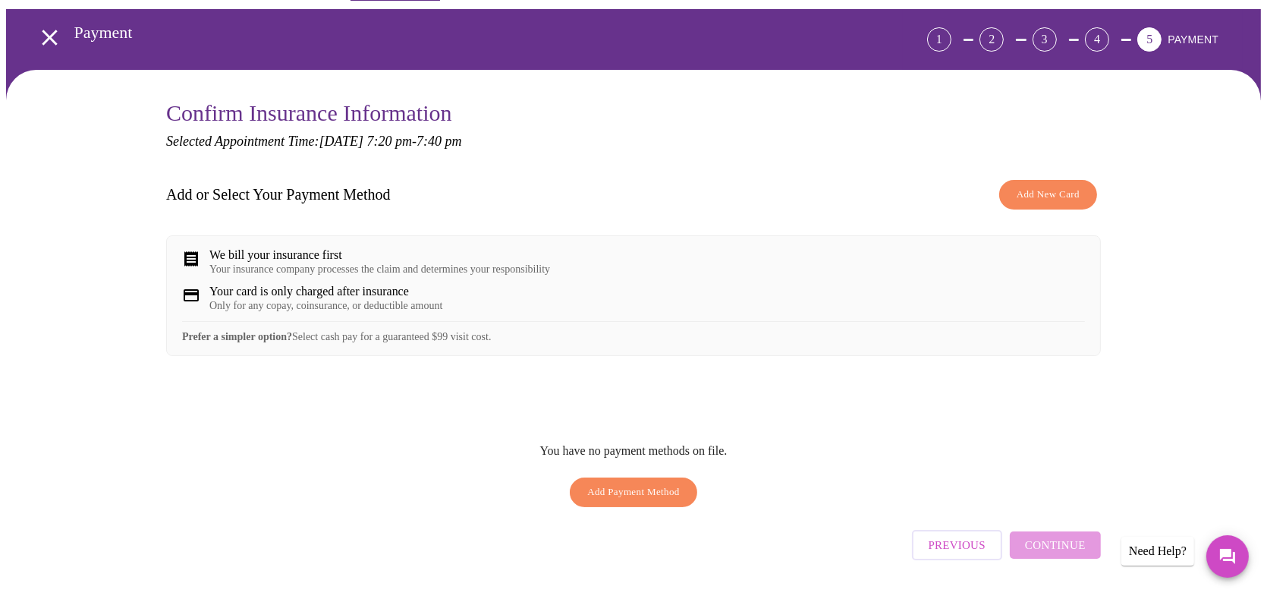
scroll to position [102, 0]
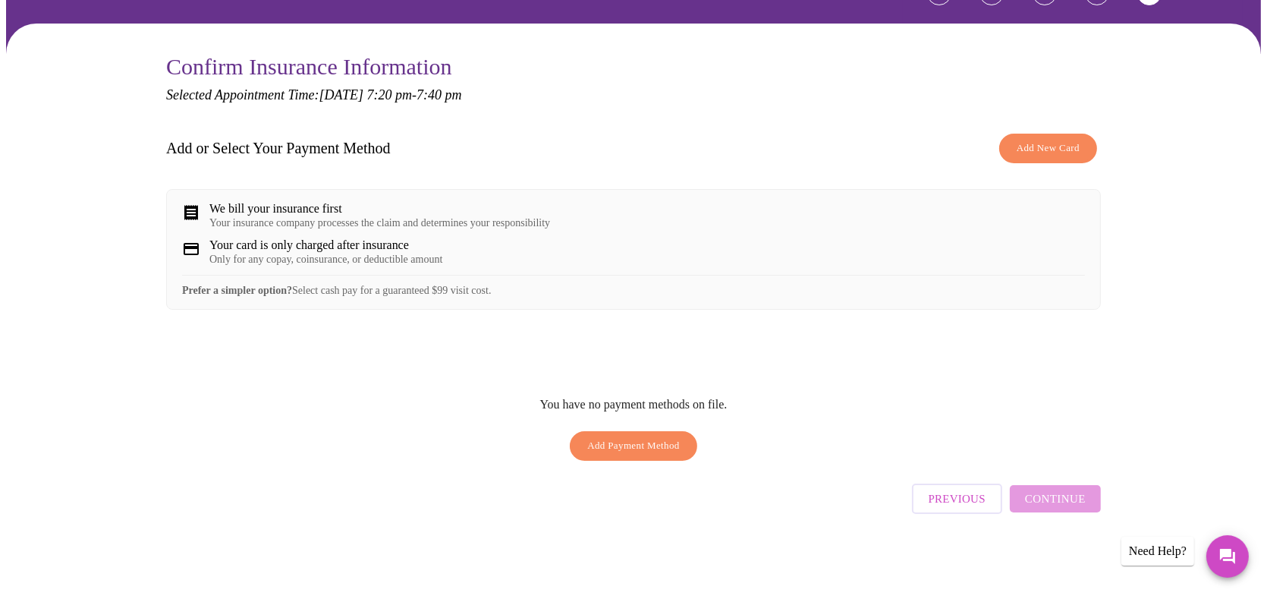
click at [1062, 508] on div "Previous Continue" at bounding box center [1006, 494] width 189 height 53
click at [948, 508] on span "Previous" at bounding box center [957, 499] width 57 height 20
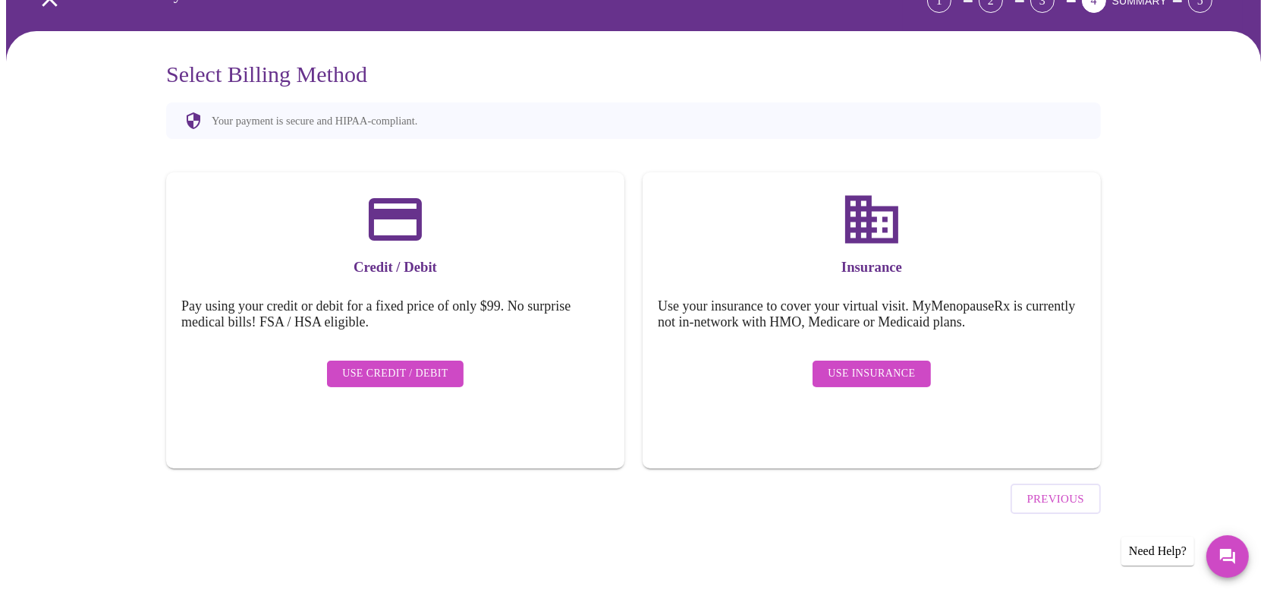
scroll to position [49, 0]
